Goal: Find specific page/section: Find specific page/section

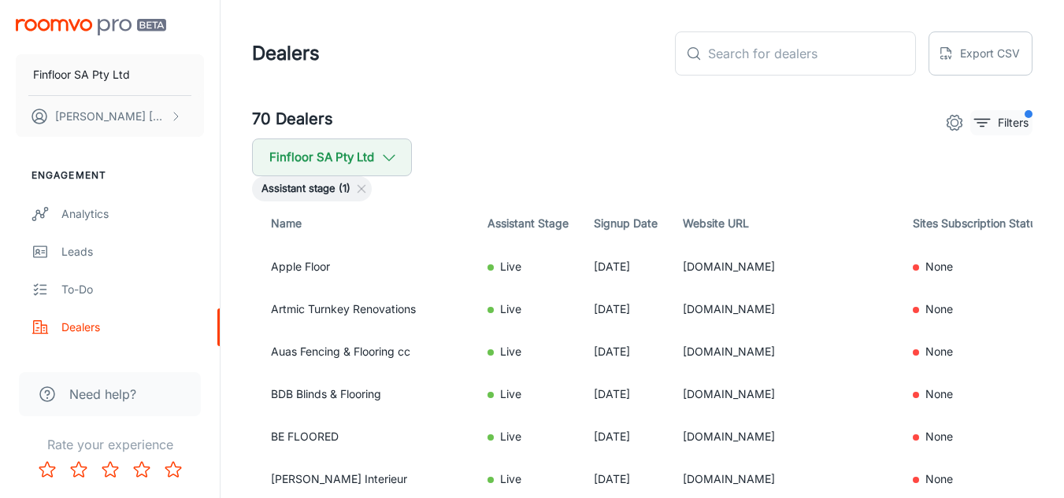
click at [1007, 126] on p "Filters" at bounding box center [1013, 122] width 31 height 17
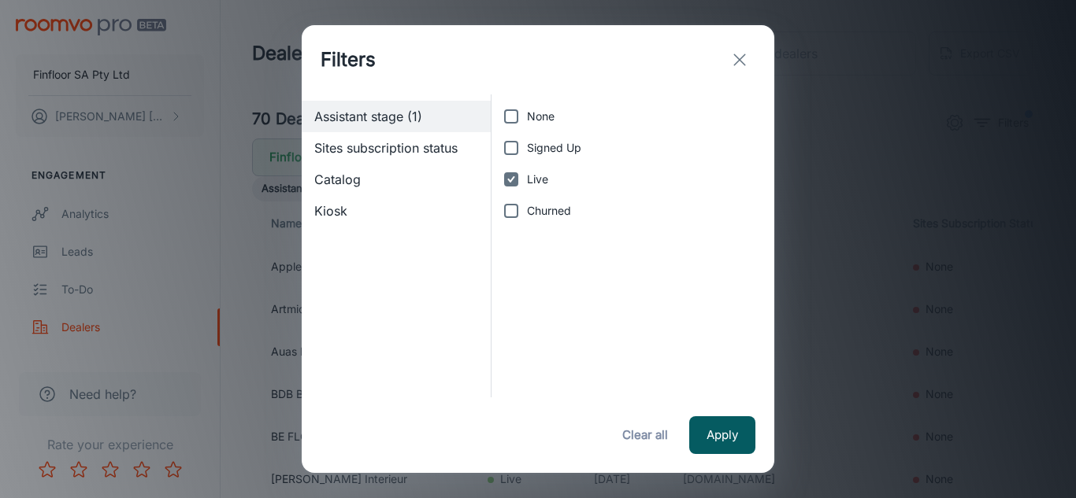
click at [509, 179] on input "Live" at bounding box center [510, 179] width 31 height 31
checkbox input "false"
click at [510, 154] on input "Signed Up" at bounding box center [510, 147] width 31 height 31
checkbox input "true"
click at [717, 431] on button "Apply" at bounding box center [722, 436] width 66 height 38
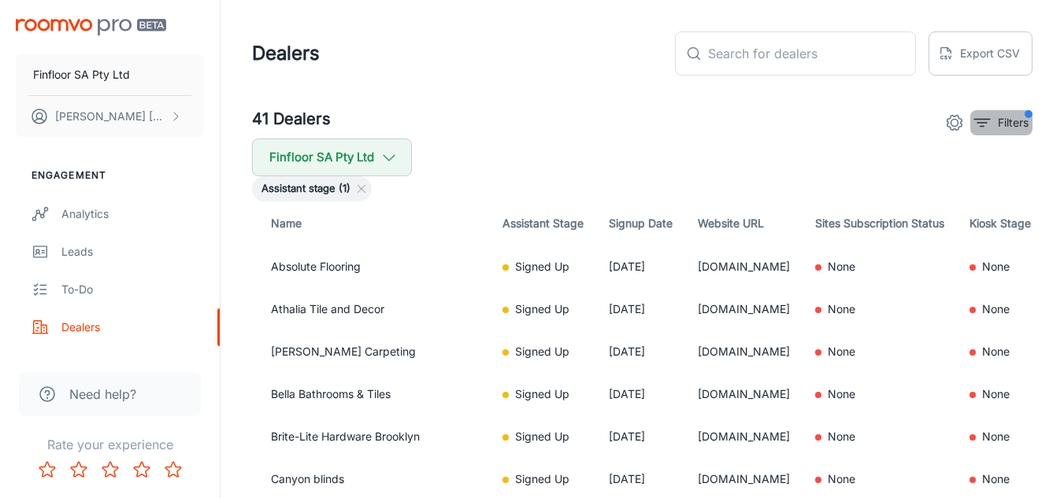
click at [1006, 125] on p "Filters" at bounding box center [1013, 122] width 31 height 17
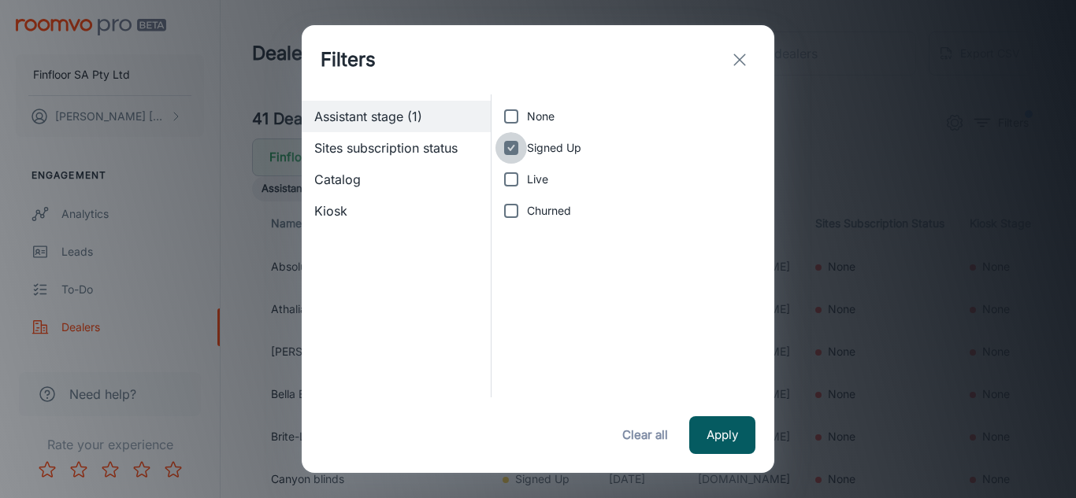
click at [516, 143] on input "Signed Up" at bounding box center [510, 147] width 31 height 31
checkbox input "false"
click at [698, 425] on button "Apply" at bounding box center [722, 436] width 66 height 38
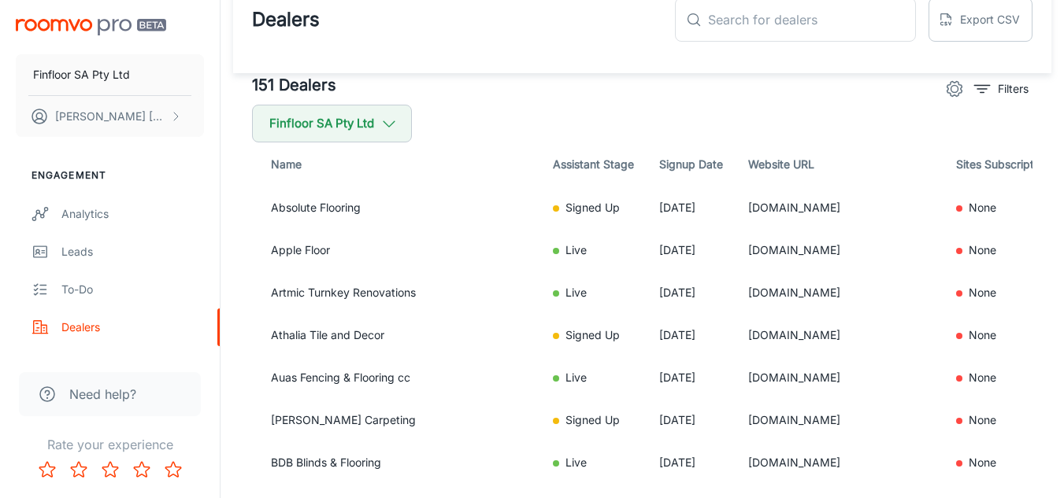
scroll to position [27, 0]
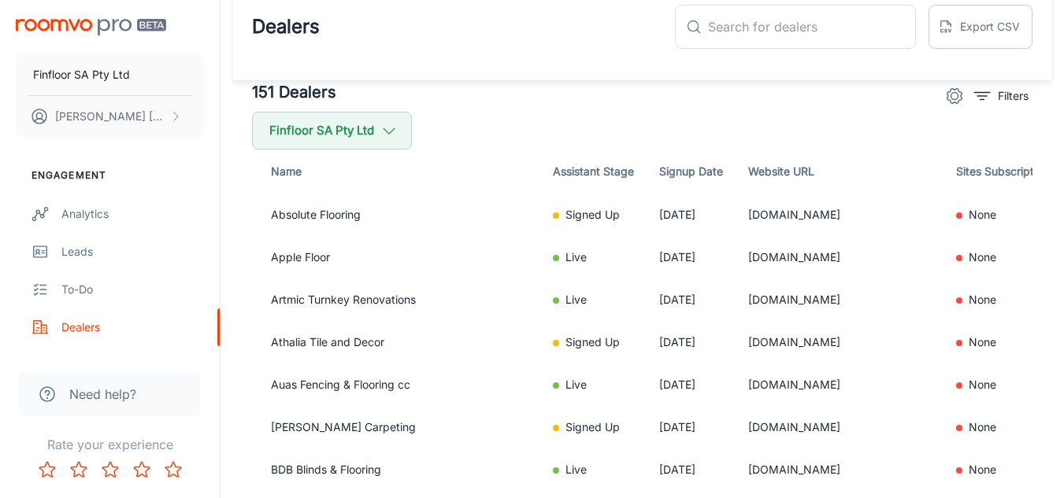
click at [1006, 95] on p "Filters" at bounding box center [1013, 95] width 31 height 17
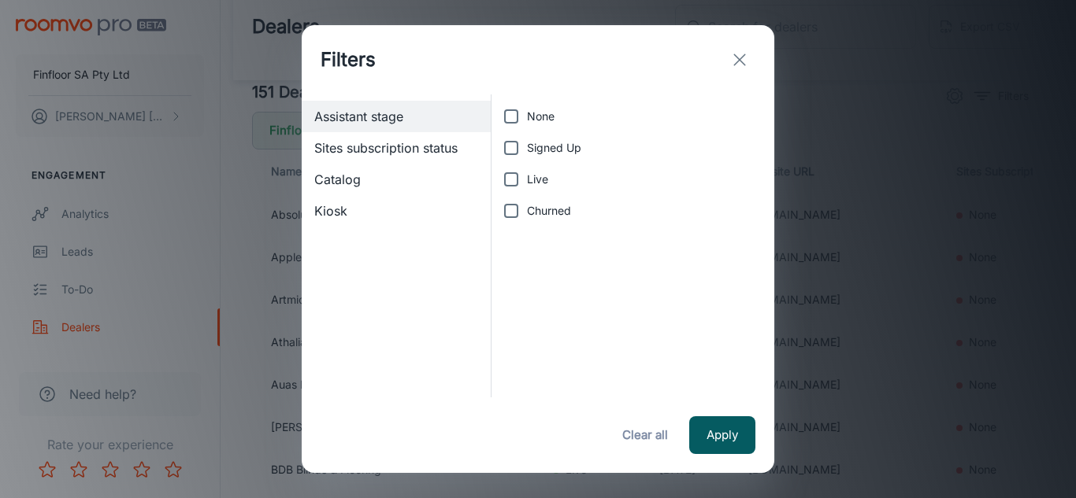
click at [561, 152] on span "Signed Up" at bounding box center [554, 147] width 54 height 17
click at [527, 152] on input "Signed Up" at bounding box center [510, 147] width 31 height 31
checkbox input "true"
click at [738, 431] on button "Apply" at bounding box center [722, 436] width 66 height 38
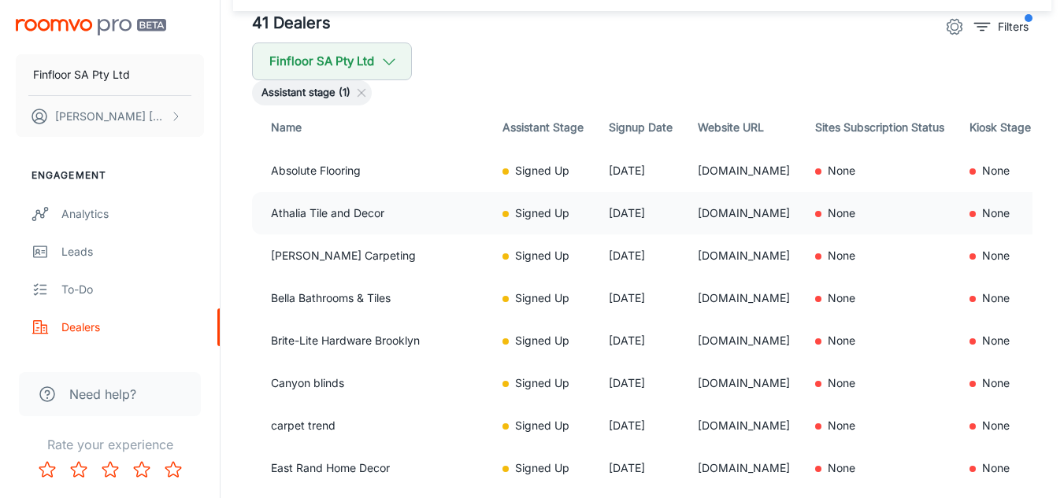
scroll to position [263, 0]
